Goal: Find specific page/section: Find specific page/section

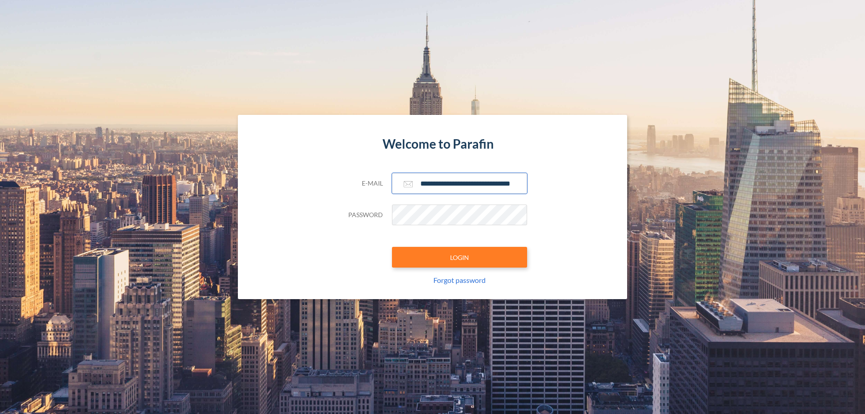
type input "**********"
click at [459, 257] on button "LOGIN" at bounding box center [459, 257] width 135 height 21
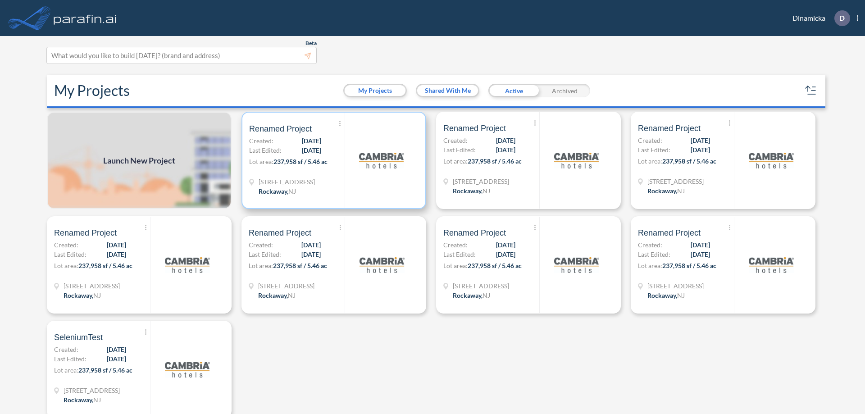
scroll to position [2, 0]
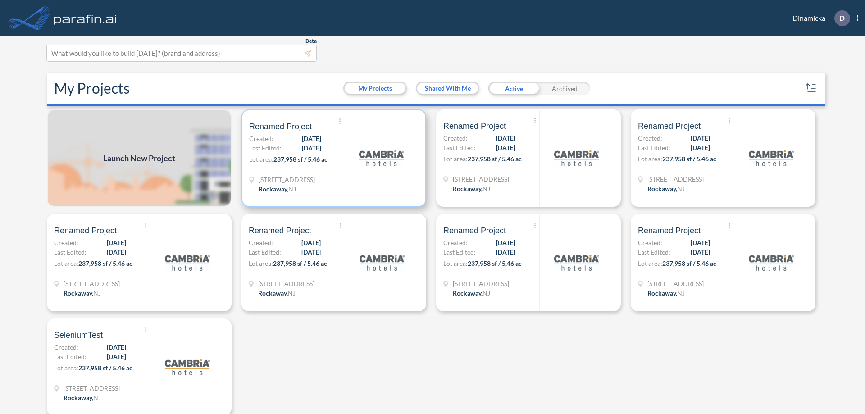
click at [332, 158] on p "Lot area: 237,958 sf / 5.46 ac" at bounding box center [296, 160] width 95 height 13
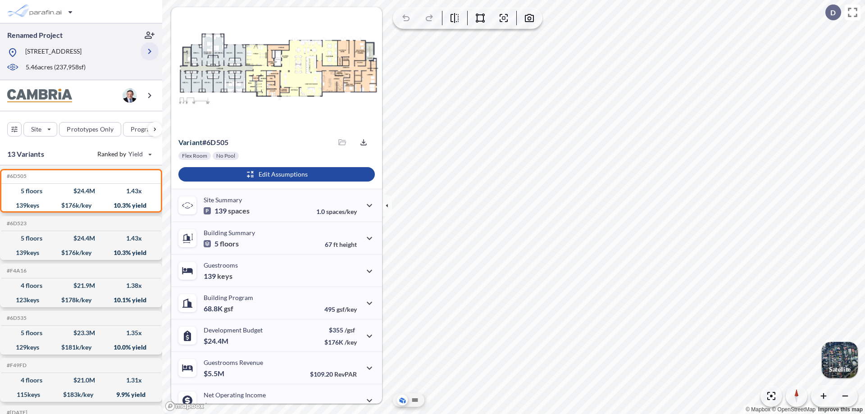
click at [150, 51] on icon "button" at bounding box center [149, 51] width 11 height 11
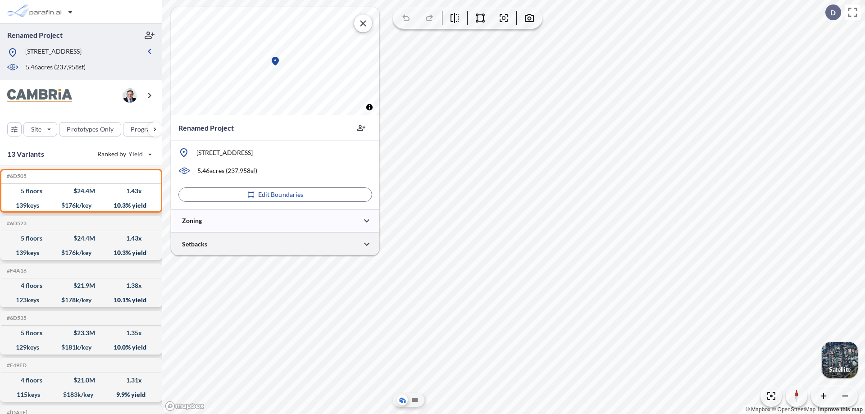
click at [275, 244] on div at bounding box center [275, 243] width 208 height 23
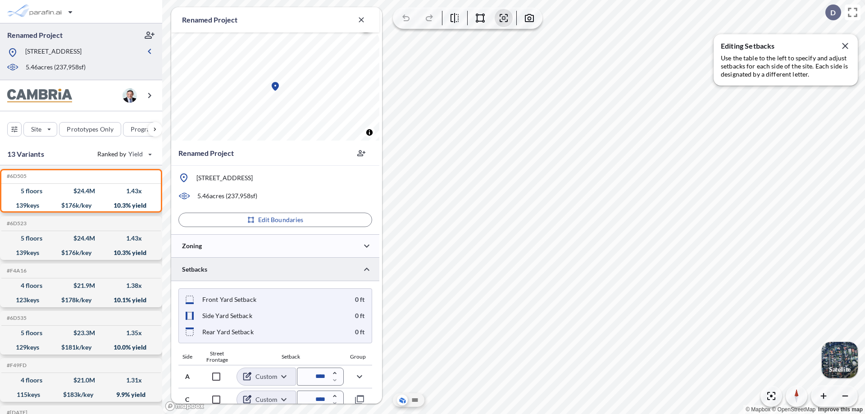
scroll to position [306, 0]
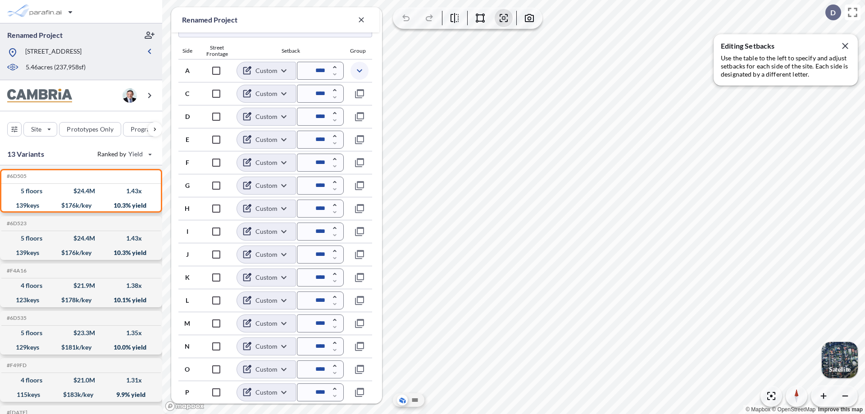
click at [359, 70] on icon "button" at bounding box center [359, 70] width 11 height 11
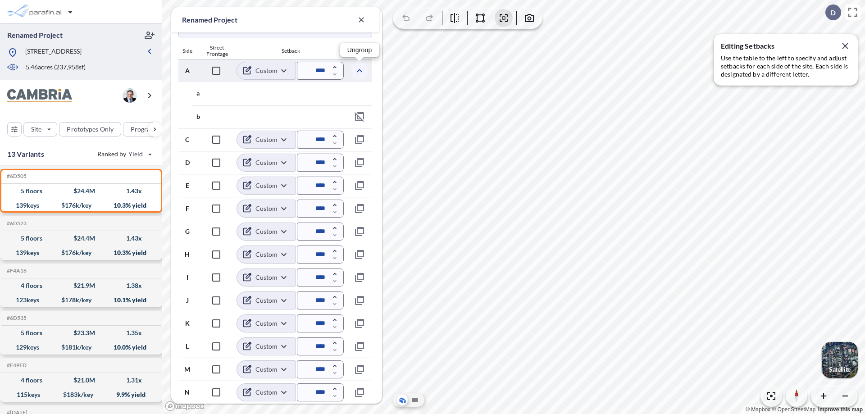
scroll to position [352, 0]
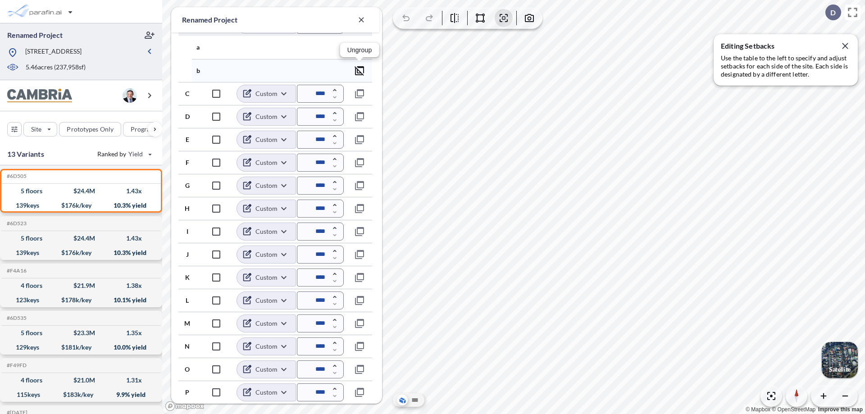
click at [359, 70] on icon "button" at bounding box center [359, 70] width 11 height 11
